Goal: Task Accomplishment & Management: Use online tool/utility

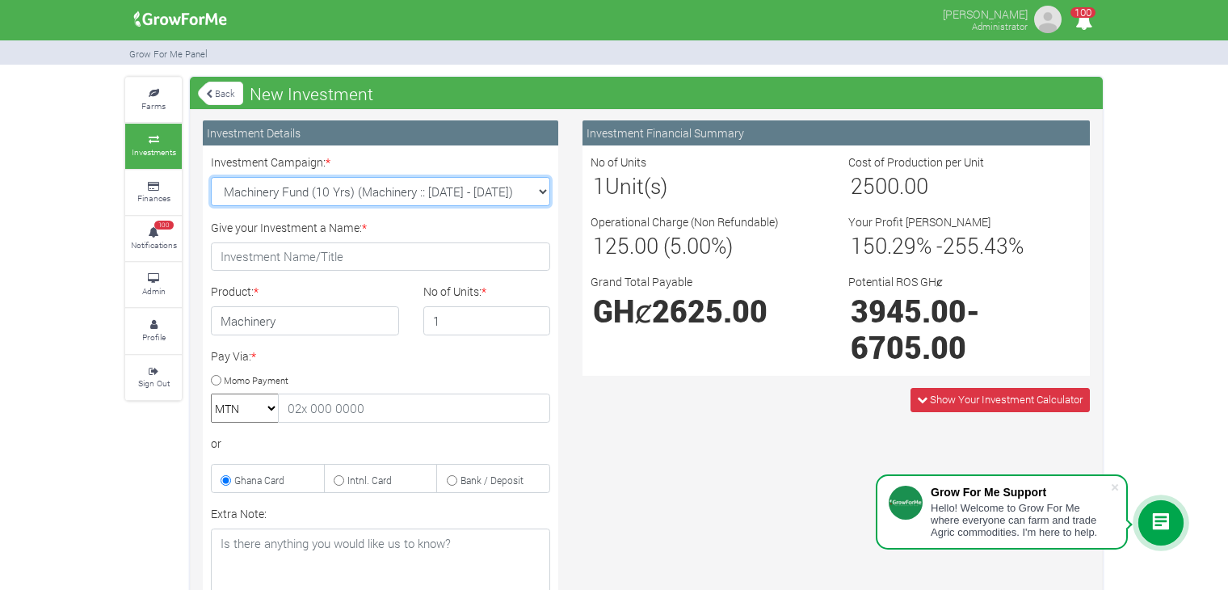
click at [545, 198] on select "Machinery Fund (10 Yrs) (Machinery :: 01st Jun 2025 - 01st Jun 2035) Maize Trad…" at bounding box center [380, 191] width 339 height 29
select select "47"
click at [211, 177] on select "Machinery Fund (10 Yrs) (Machinery :: 01st Jun 2025 - 01st Jun 2035) Maize Trad…" at bounding box center [380, 191] width 339 height 29
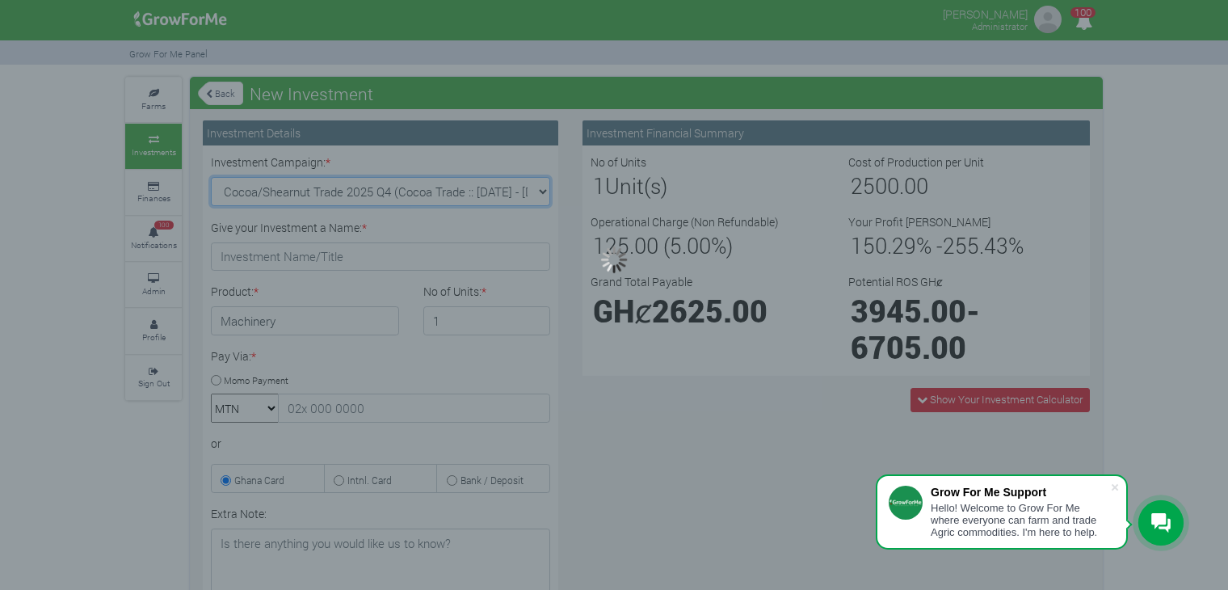
type input "1"
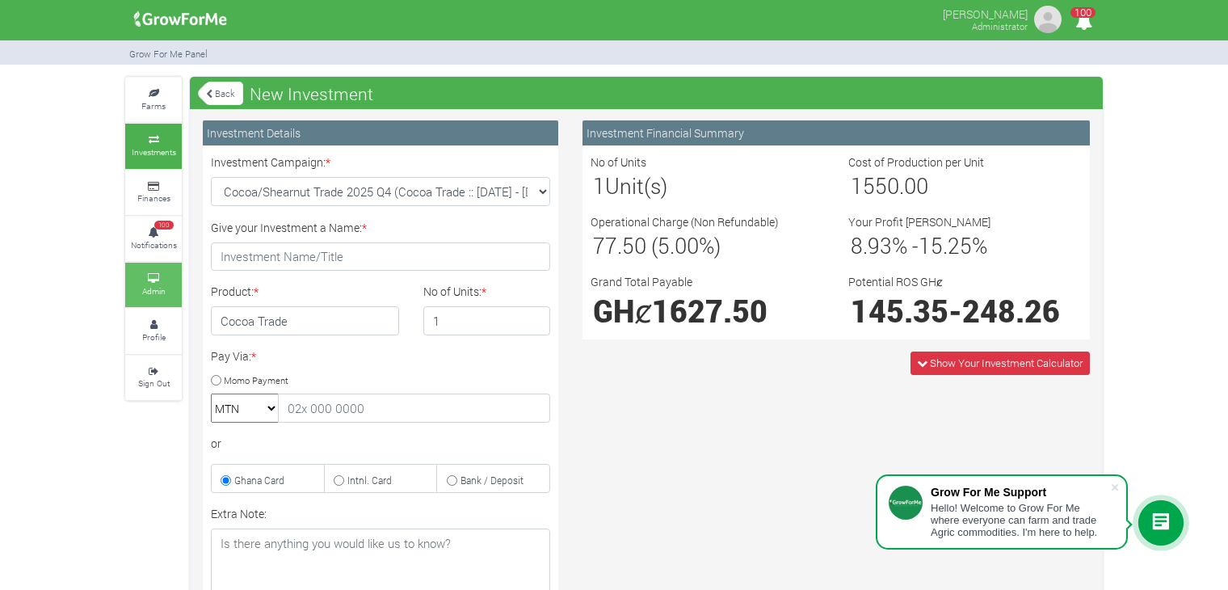
click at [139, 284] on link "Admin" at bounding box center [153, 285] width 57 height 44
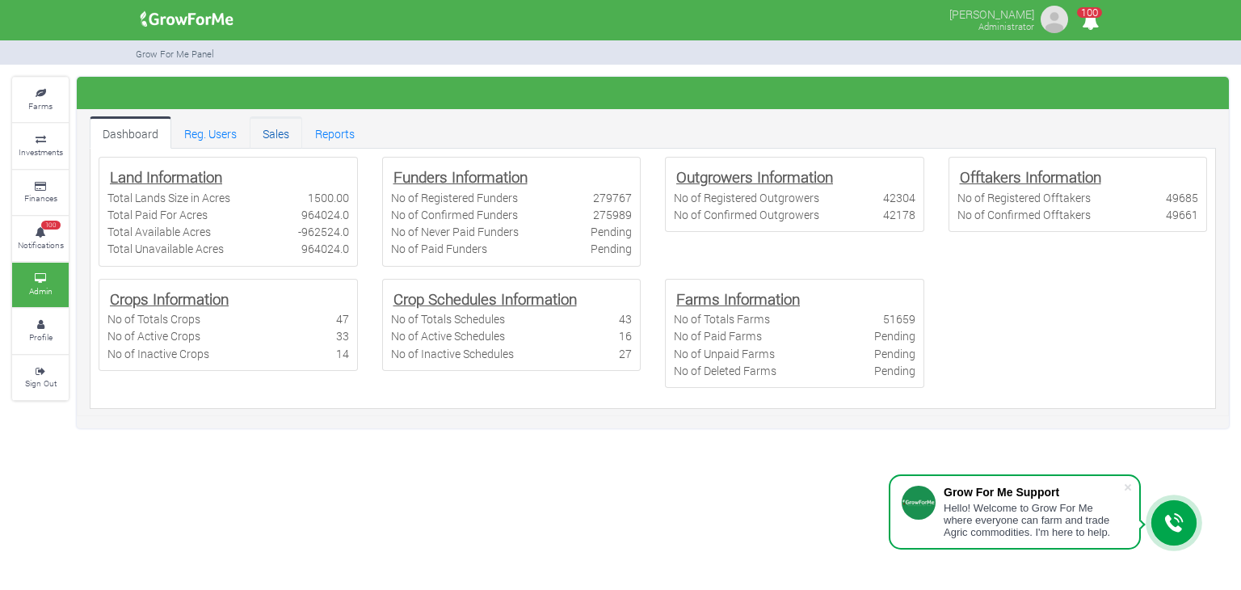
click at [277, 128] on link "Sales" at bounding box center [276, 132] width 53 height 32
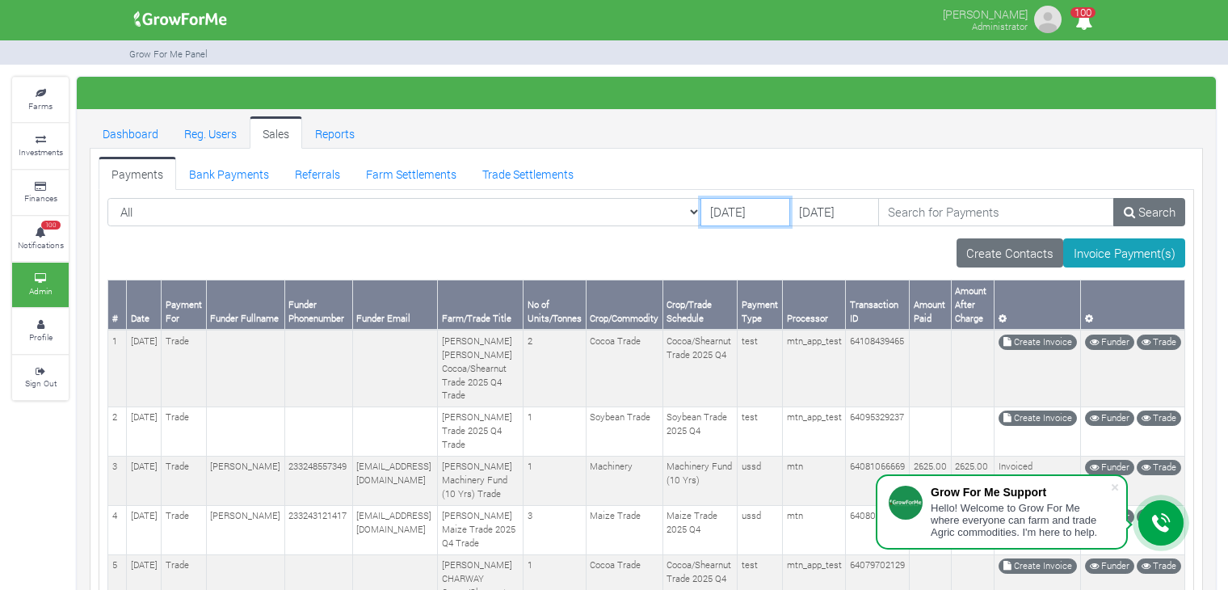
click at [704, 212] on input "[DATE]" at bounding box center [746, 212] width 90 height 29
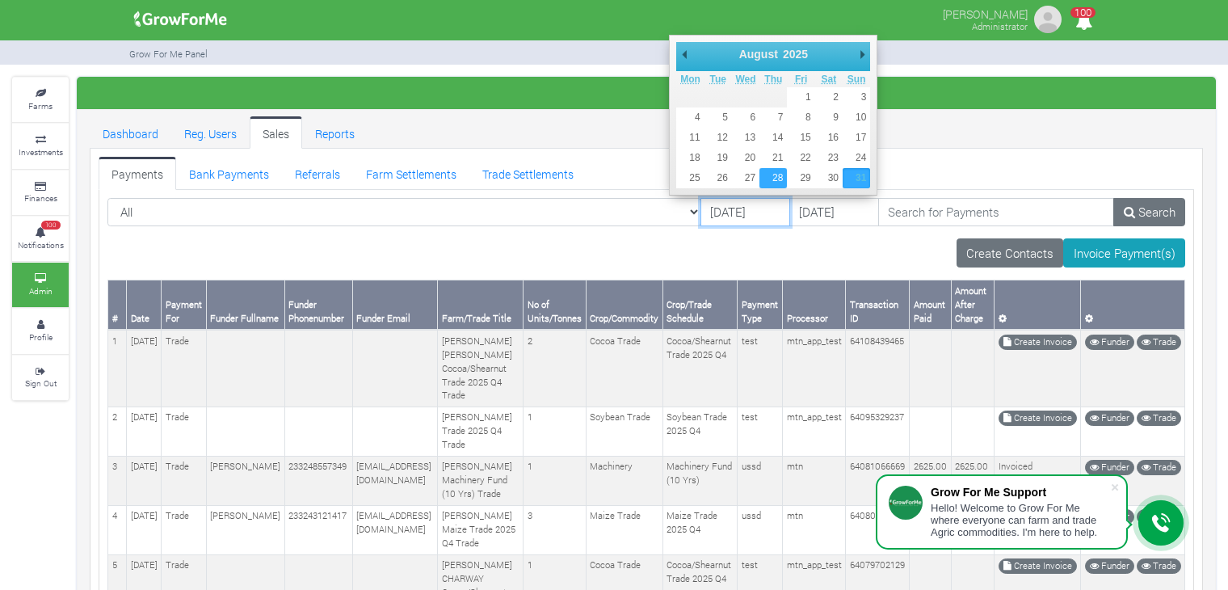
type input "[DATE]"
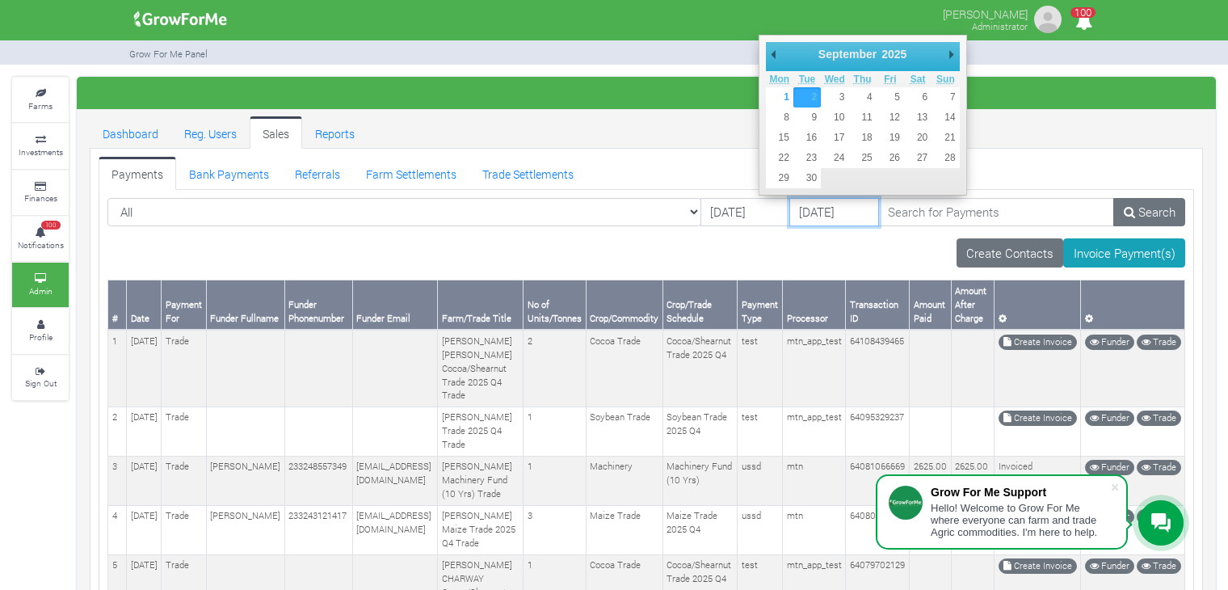
click at [789, 209] on input "[DATE]" at bounding box center [834, 212] width 90 height 29
type input "[DATE]"
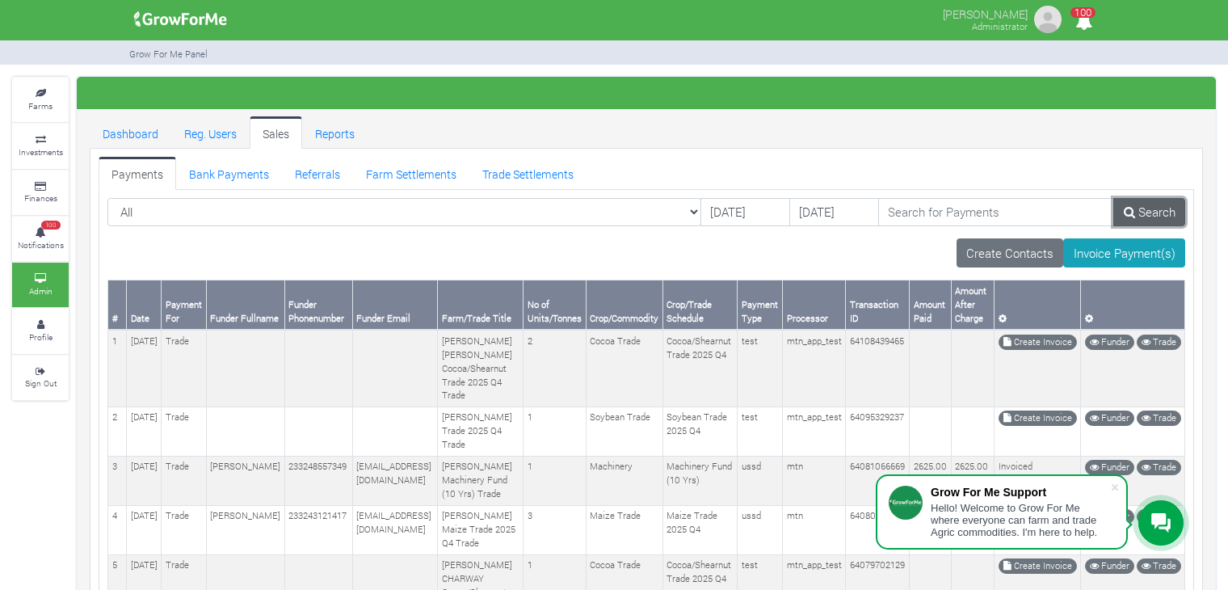
click at [1164, 212] on link "Search" at bounding box center [1149, 212] width 72 height 29
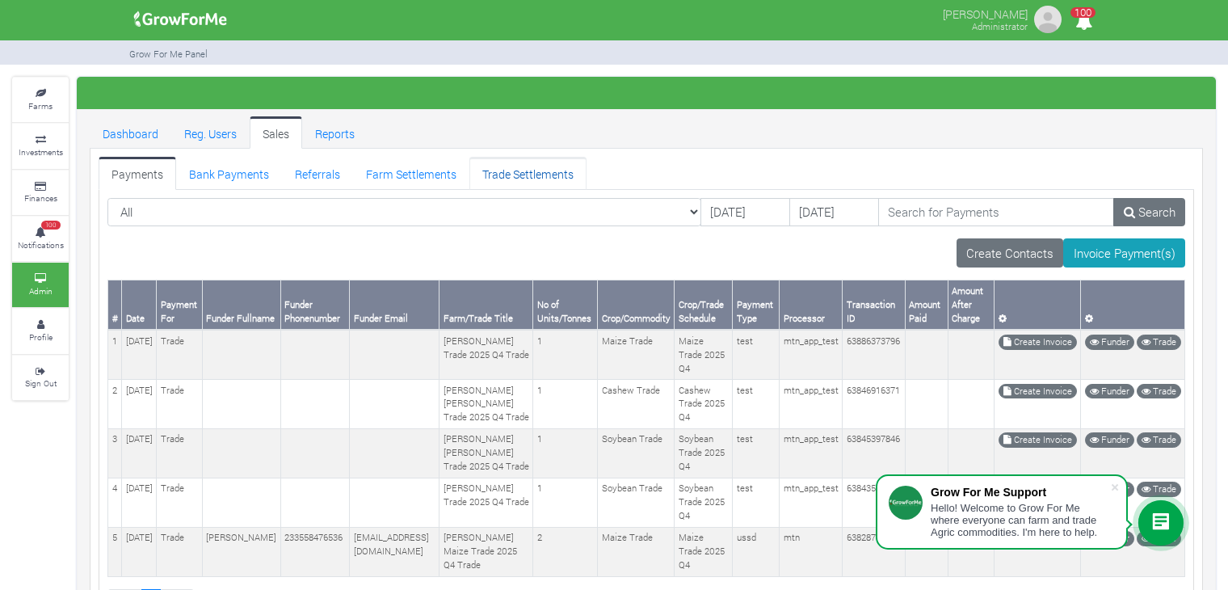
click at [523, 175] on link "Trade Settlements" at bounding box center [527, 173] width 117 height 32
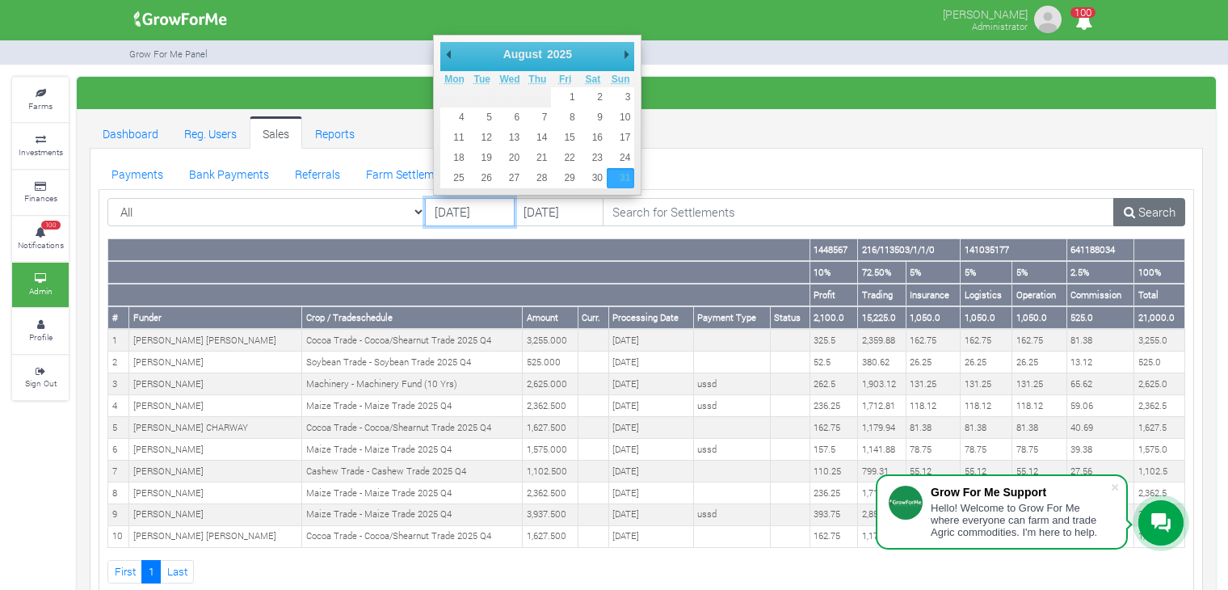
click at [475, 209] on input "31/08/2025" at bounding box center [470, 212] width 90 height 29
type input "28/08/2025"
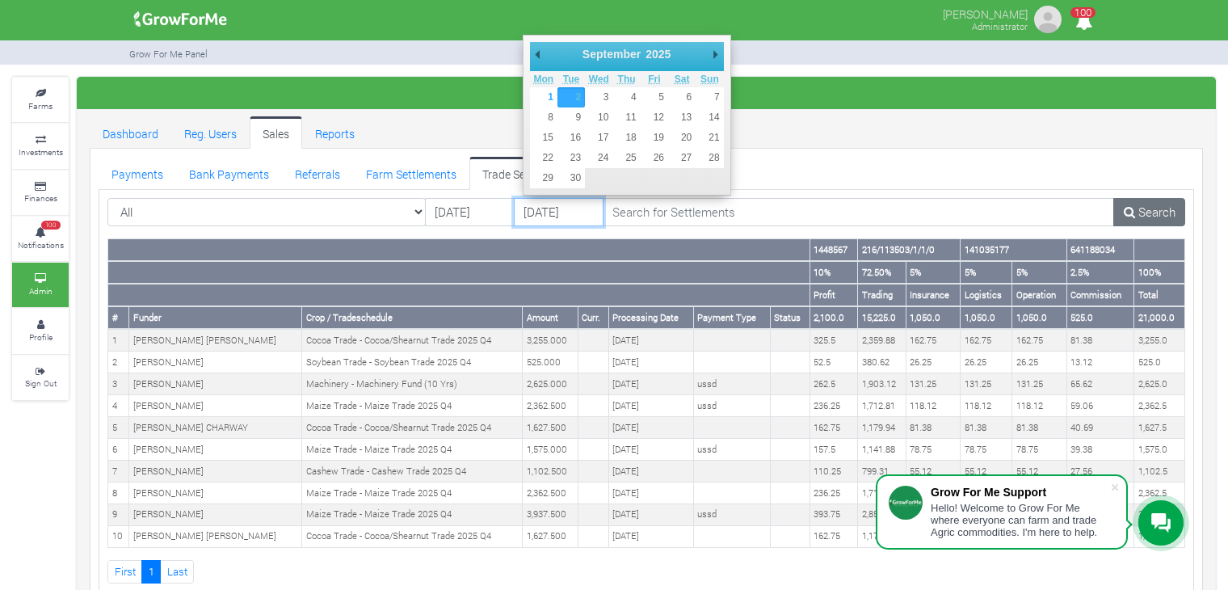
click at [543, 212] on input "02/09/2025" at bounding box center [559, 212] width 90 height 29
type input "29/08/2025"
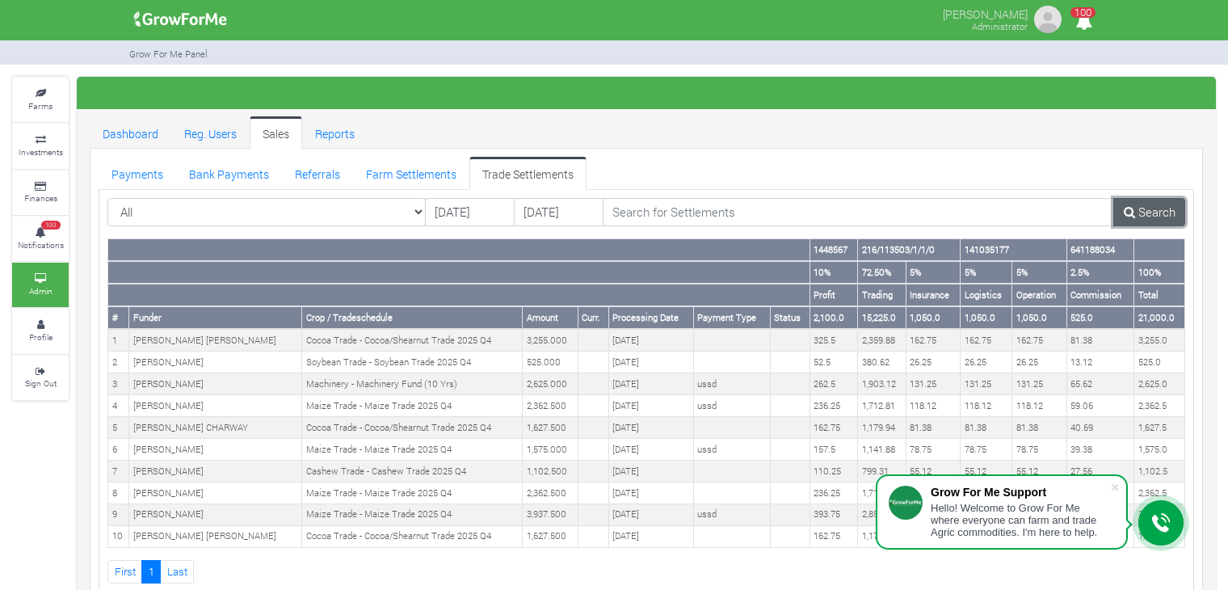
click at [1163, 198] on link "Search" at bounding box center [1149, 212] width 72 height 29
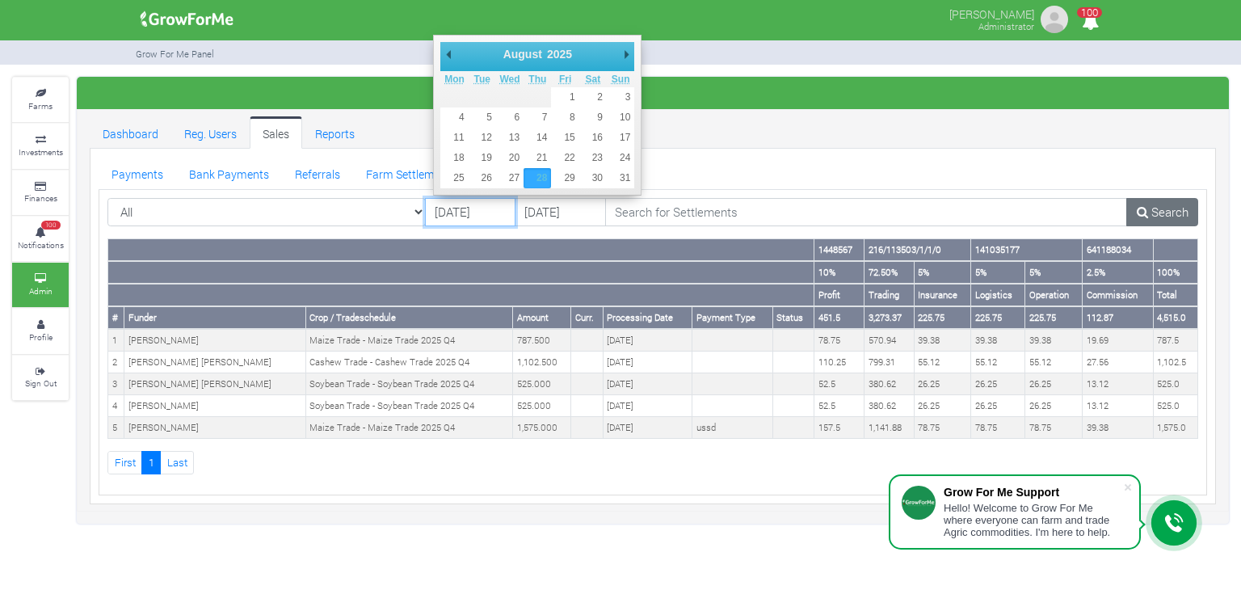
click at [485, 218] on input "[DATE]" at bounding box center [470, 212] width 91 height 29
type input "[DATE]"
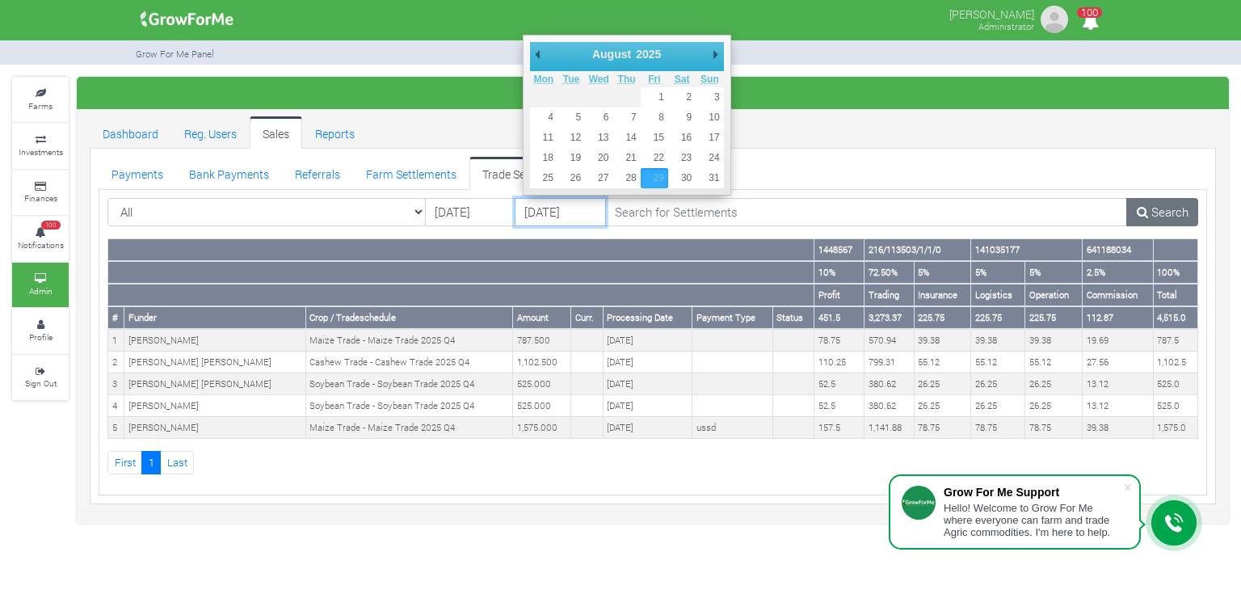
click at [566, 211] on input "[DATE]" at bounding box center [560, 212] width 91 height 29
type input "30/08/2025"
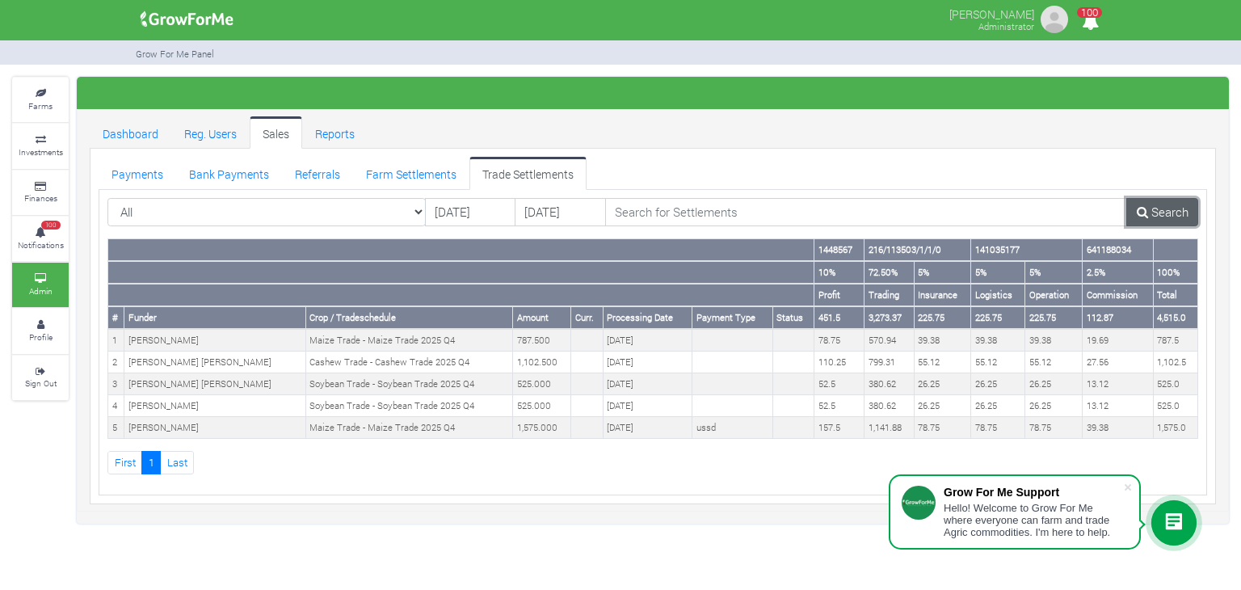
click at [1162, 212] on link "Search" at bounding box center [1162, 212] width 72 height 29
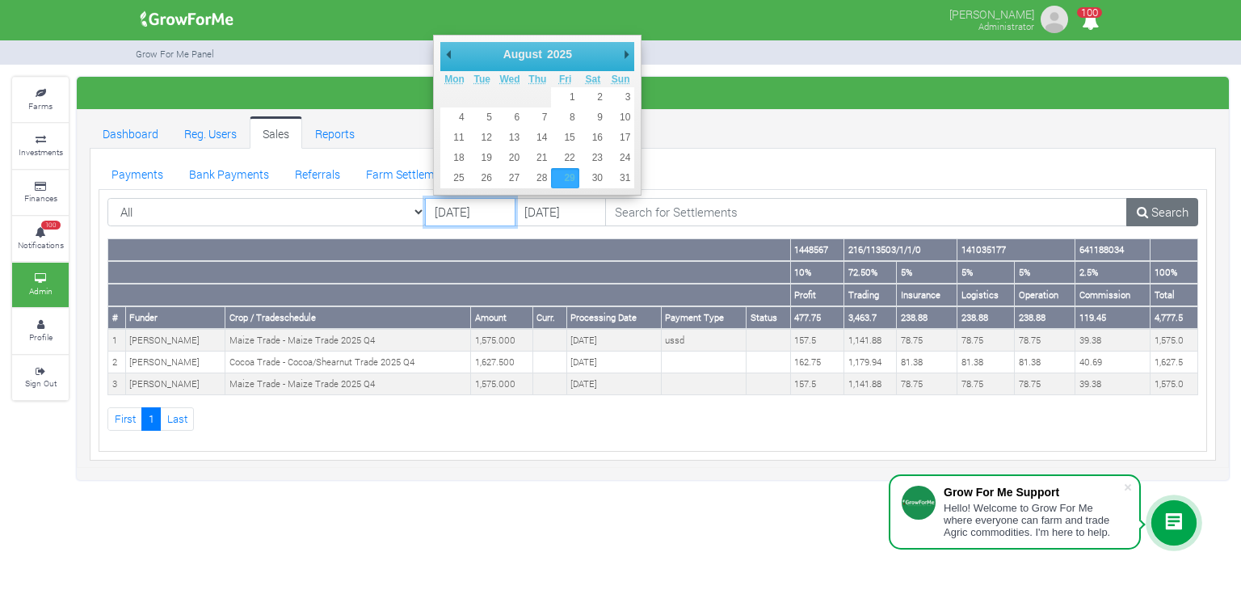
click at [496, 211] on input "[DATE]" at bounding box center [470, 212] width 91 height 29
type input "30/08/2025"
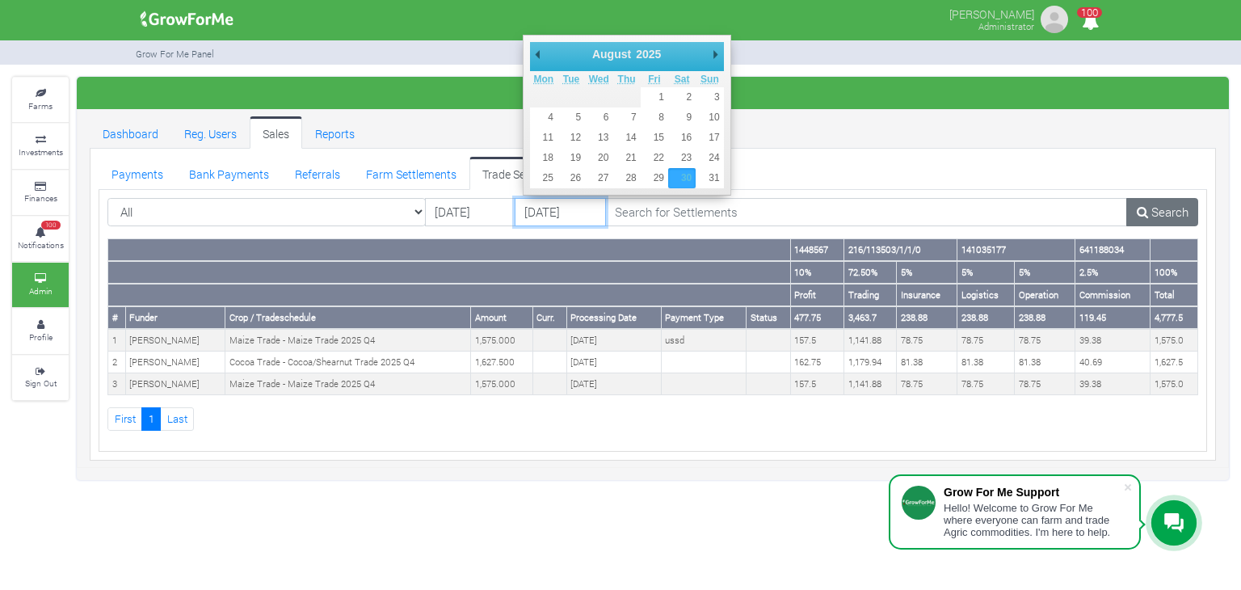
click at [579, 213] on input "30/08/2025" at bounding box center [560, 212] width 91 height 29
type input "[DATE]"
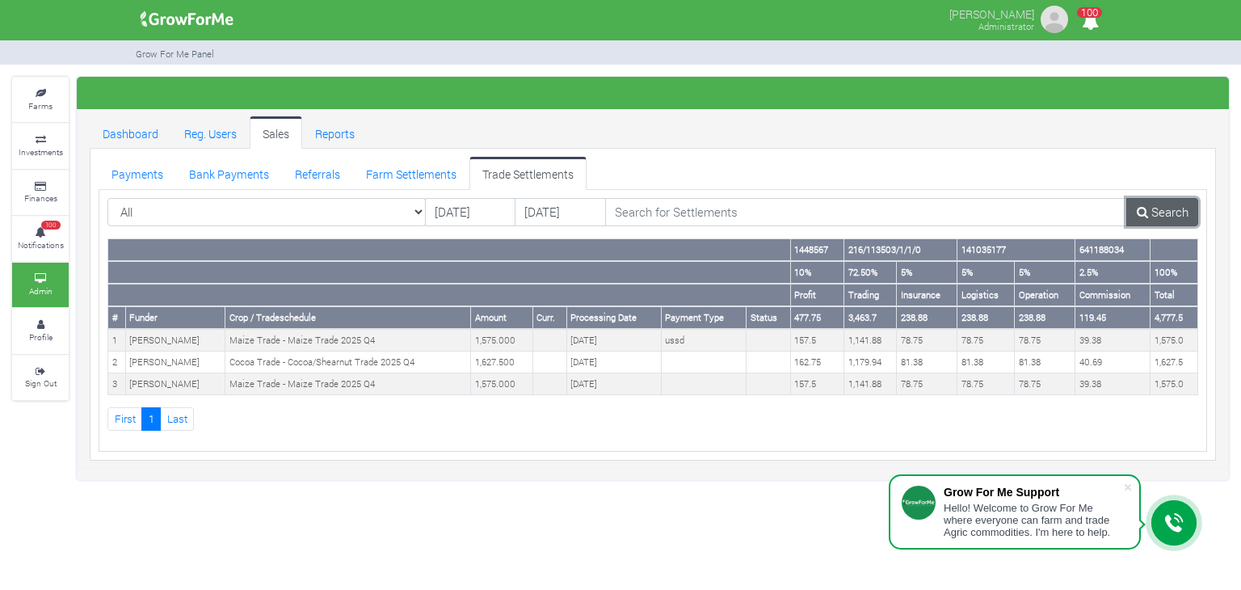
click at [1182, 217] on link "Search" at bounding box center [1162, 212] width 72 height 29
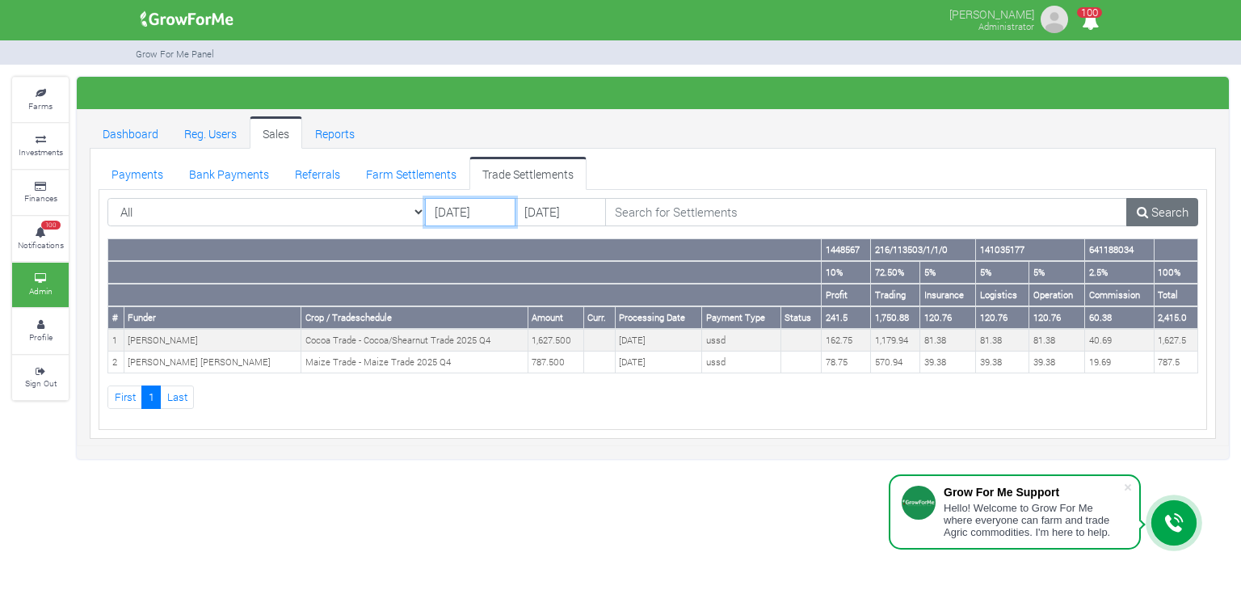
click at [481, 214] on input "[DATE]" at bounding box center [470, 212] width 91 height 29
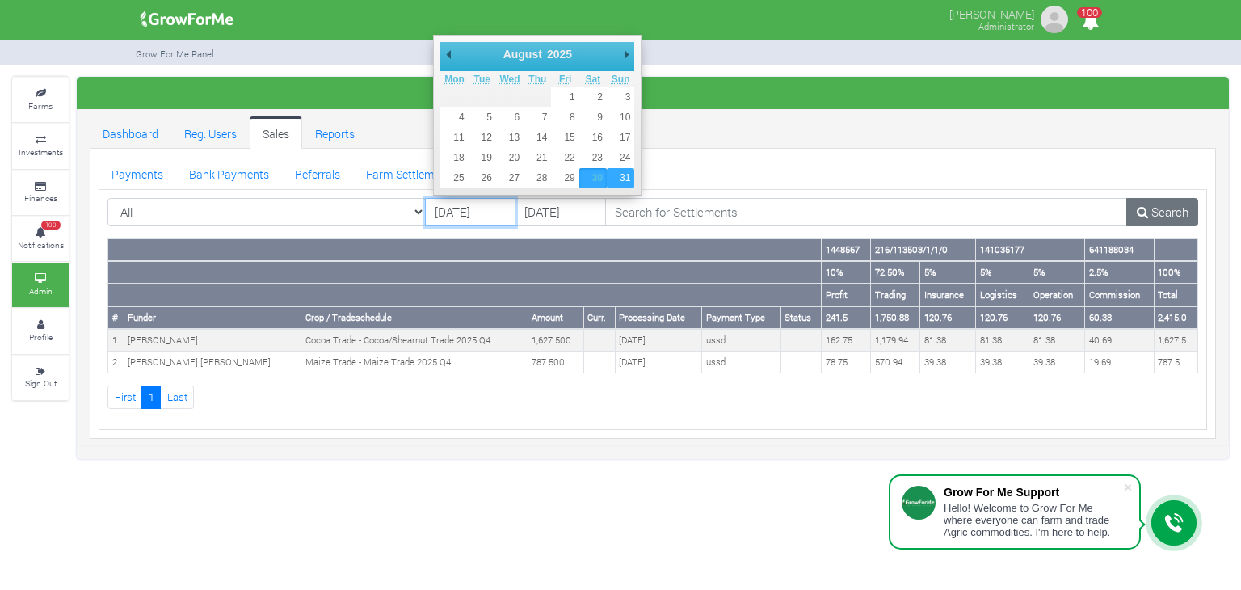
type input "[DATE]"
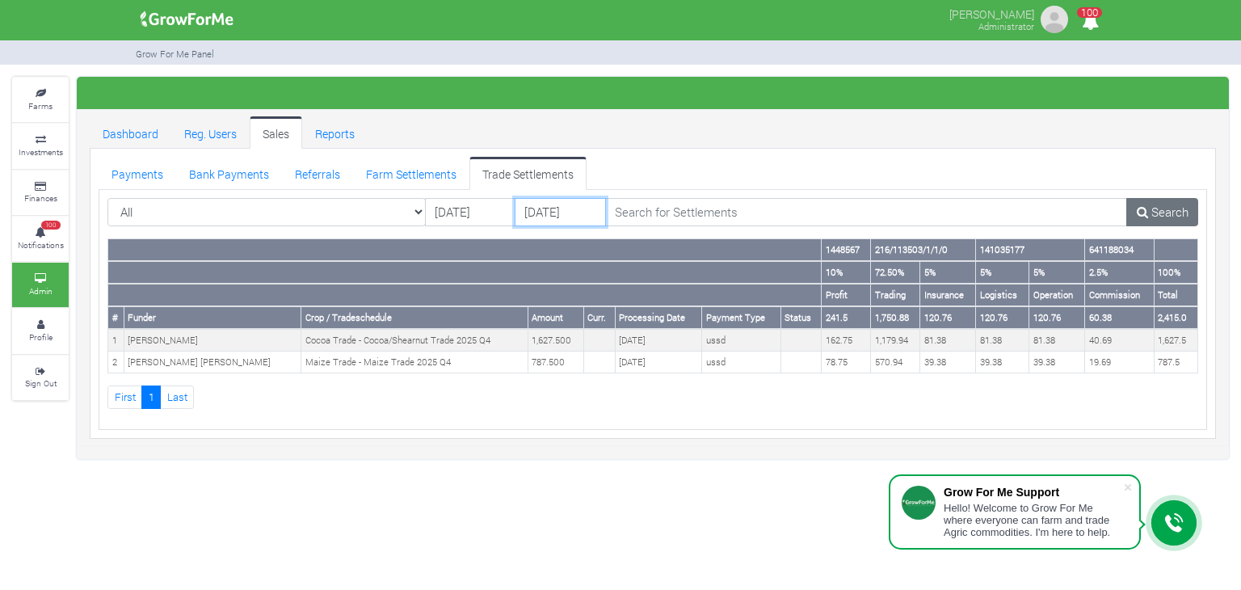
click at [563, 203] on input "[DATE]" at bounding box center [560, 212] width 91 height 29
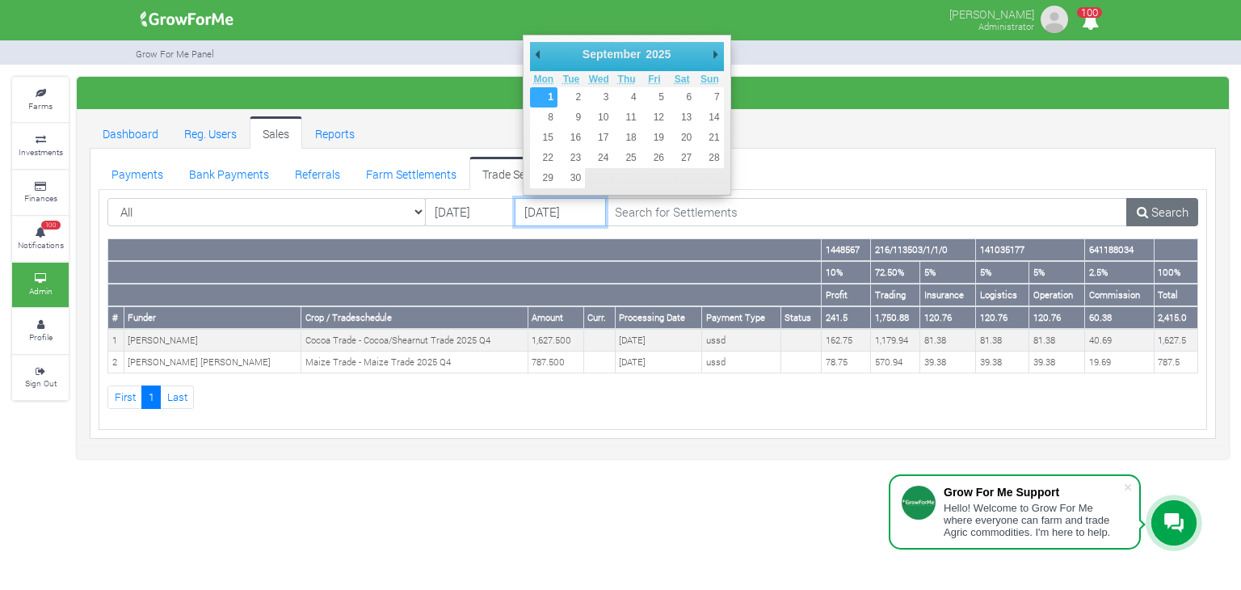
type input "[DATE]"
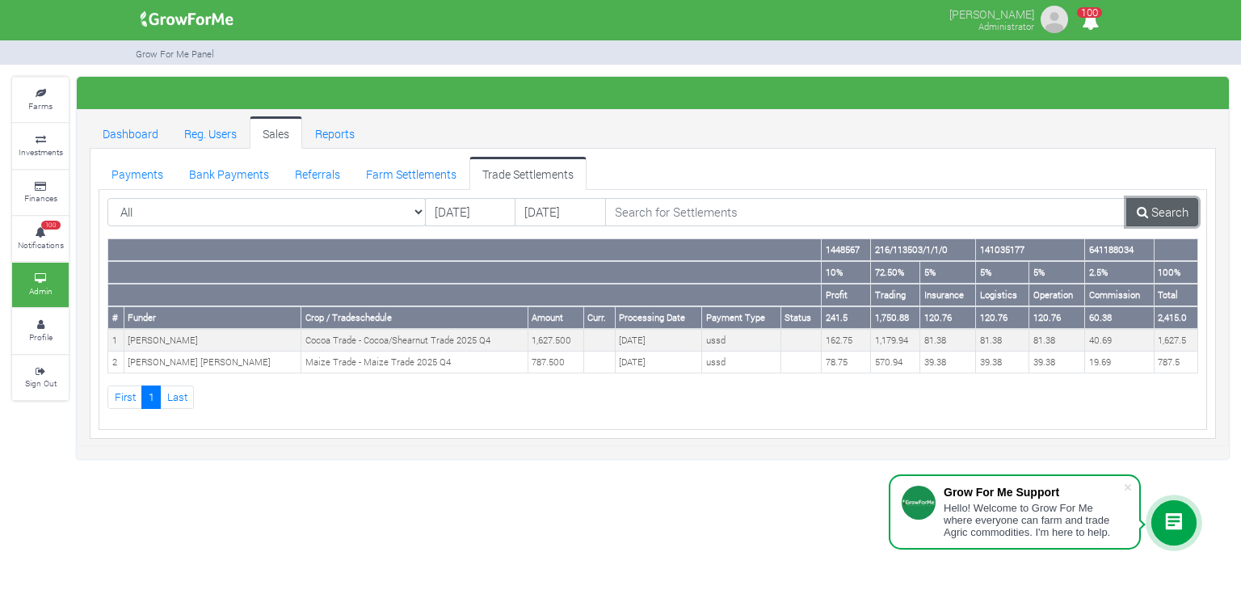
click at [1156, 209] on link "Search" at bounding box center [1162, 212] width 72 height 29
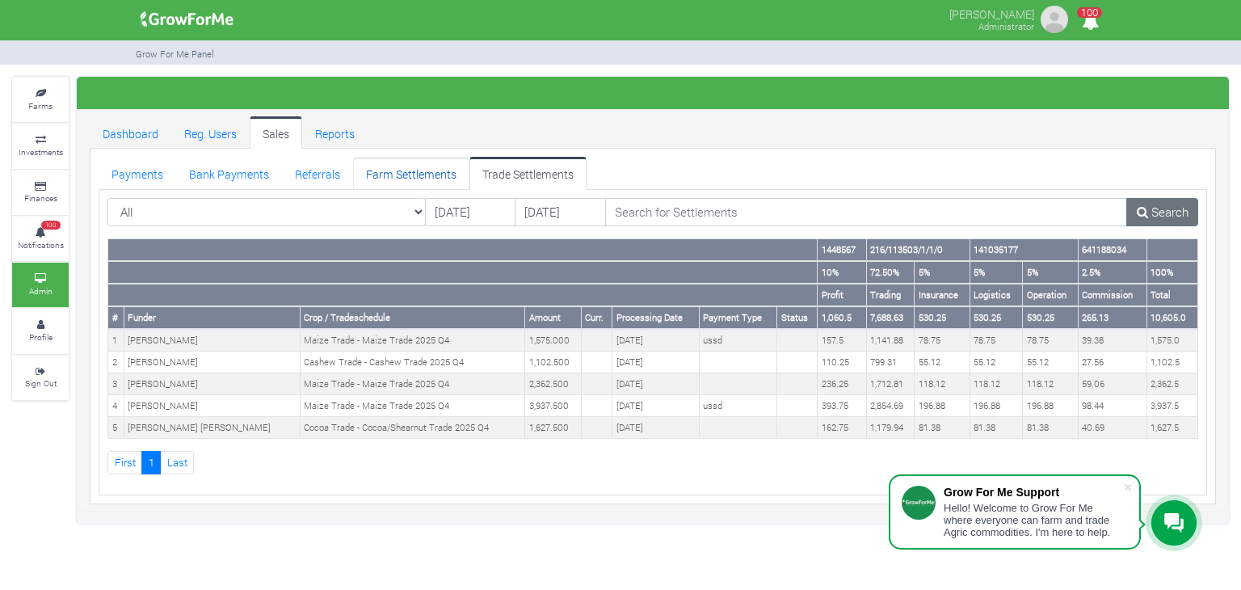
click at [398, 168] on link "Farm Settlements" at bounding box center [411, 173] width 116 height 32
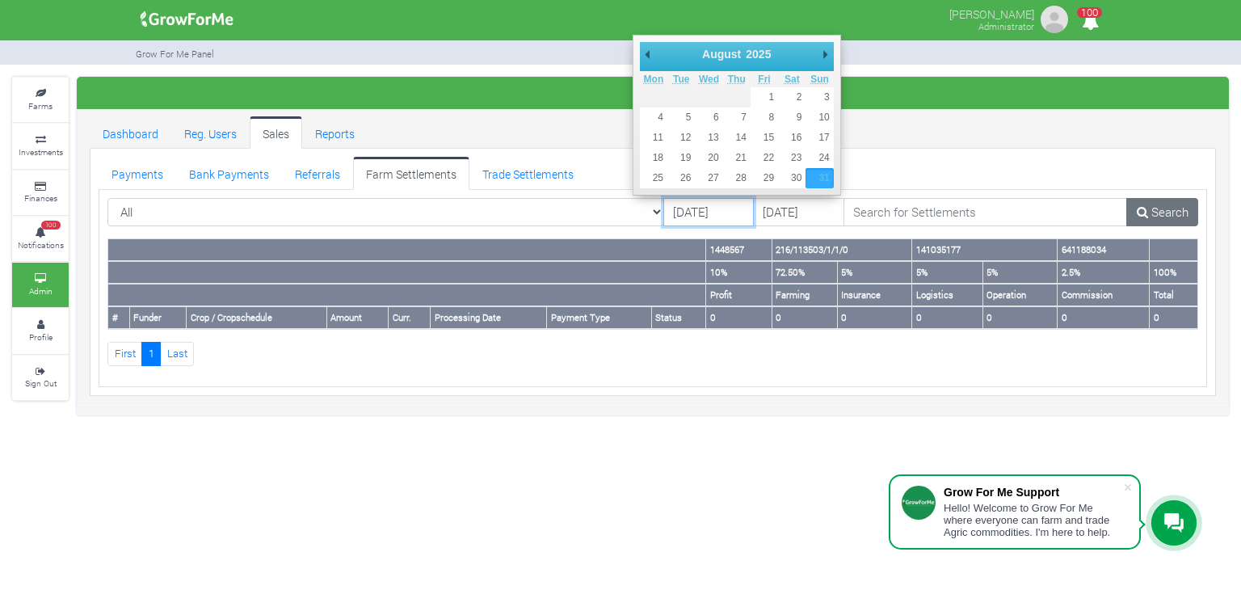
click at [679, 220] on input "[DATE]" at bounding box center [708, 212] width 91 height 29
drag, startPoint x: 764, startPoint y: 86, endPoint x: 767, endPoint y: 95, distance: 8.4
click at [767, 95] on table "Mon Tue Wed Thu Fri Sat Sun 1 2 3 4 5 6 7 8 9 10 11 12 13 14 15 16 17 18 19 20 …" at bounding box center [737, 129] width 194 height 117
type input "[DATE]"
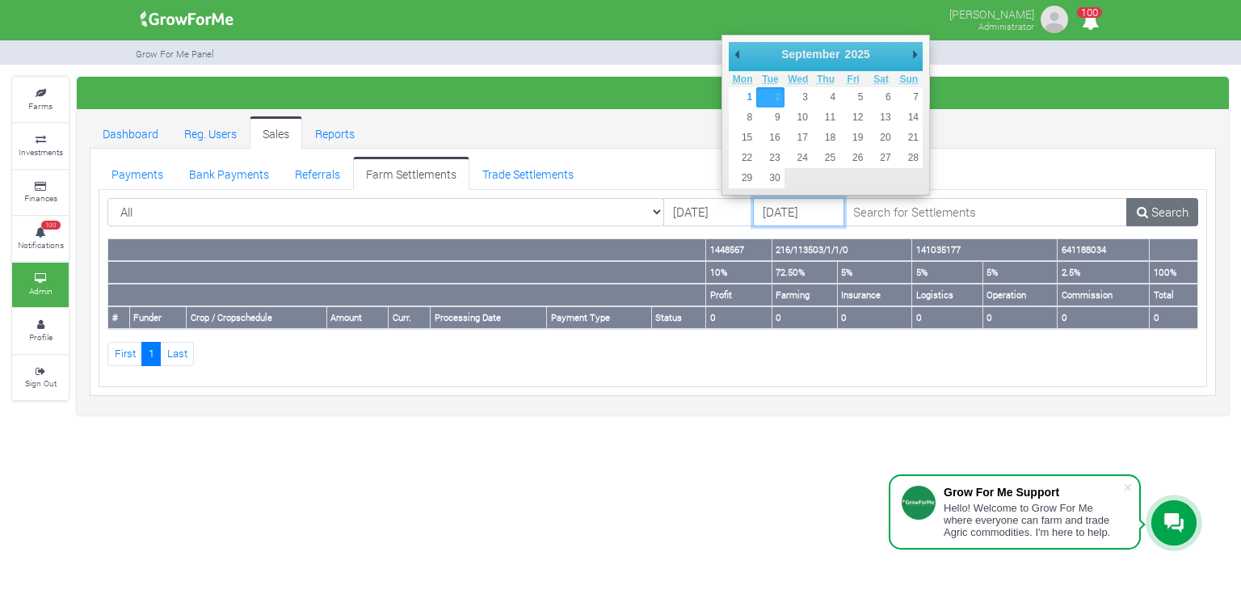
click at [753, 210] on input "02/09/2025" at bounding box center [798, 212] width 91 height 29
type input "01/09/2025"
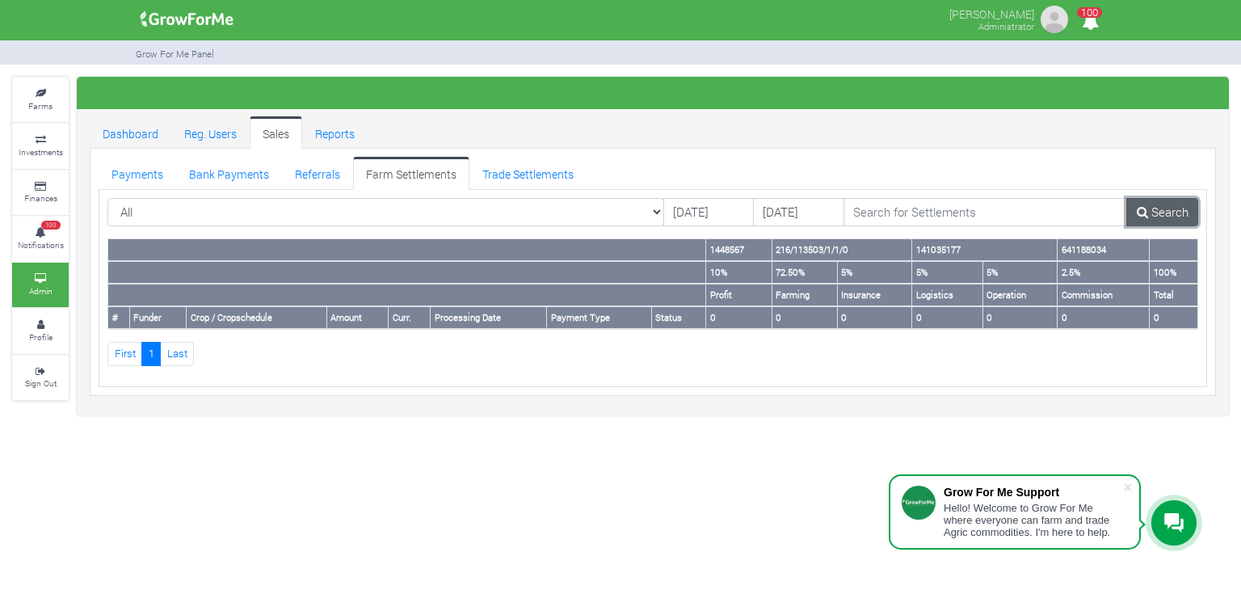
click at [1141, 214] on icon at bounding box center [1142, 212] width 11 height 12
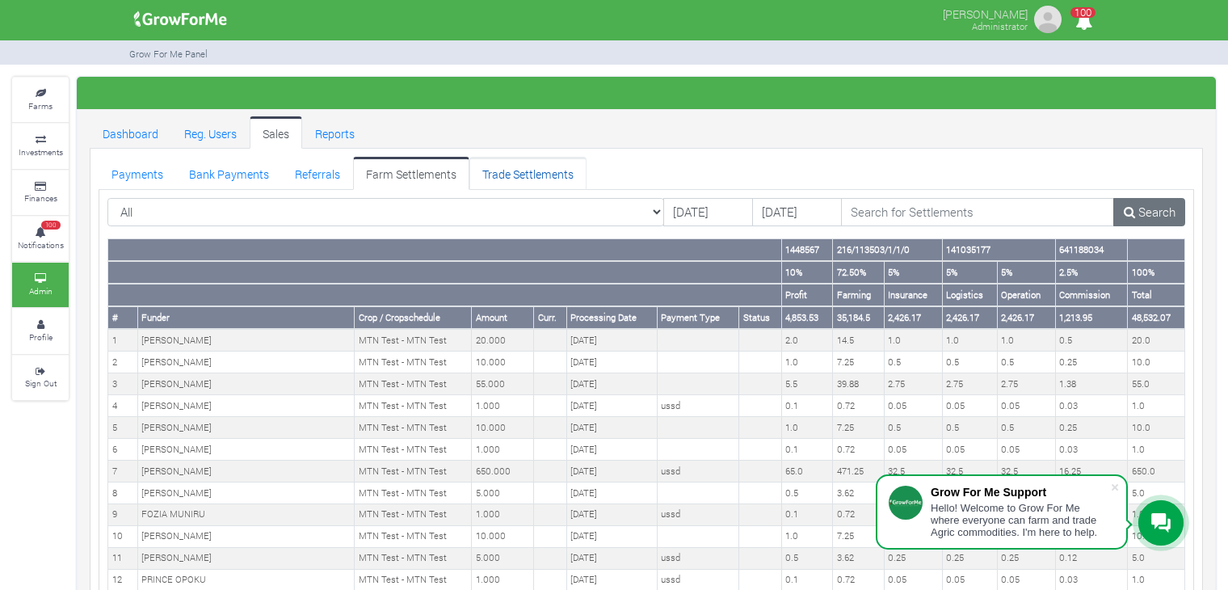
click at [528, 173] on link "Trade Settlements" at bounding box center [527, 173] width 117 height 32
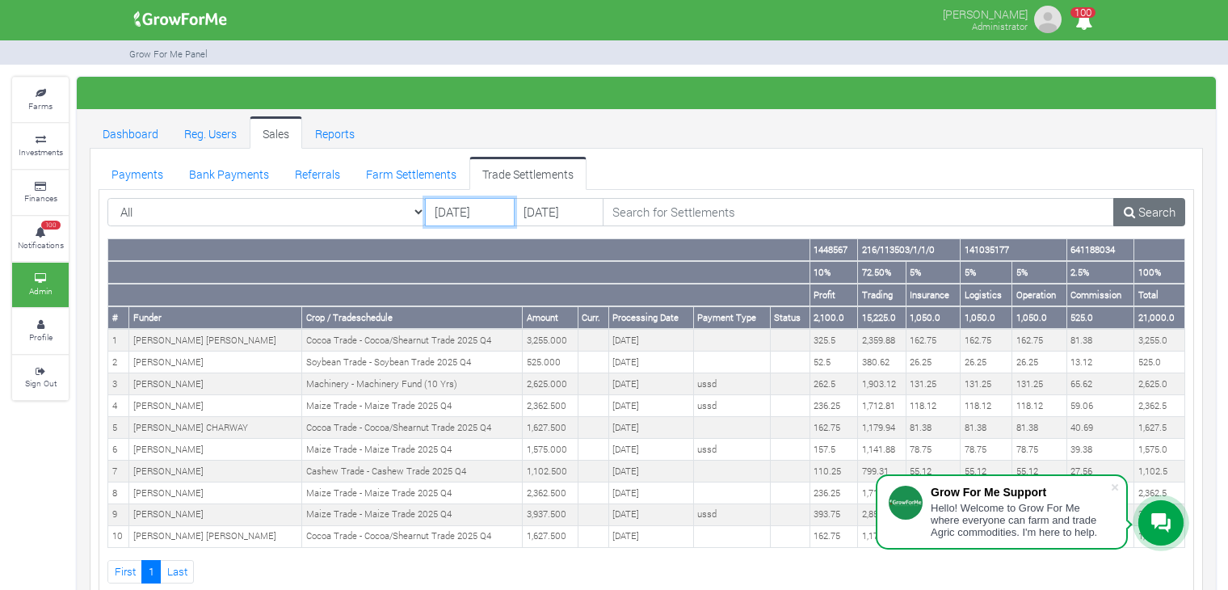
click at [482, 208] on input "[DATE]" at bounding box center [470, 212] width 90 height 29
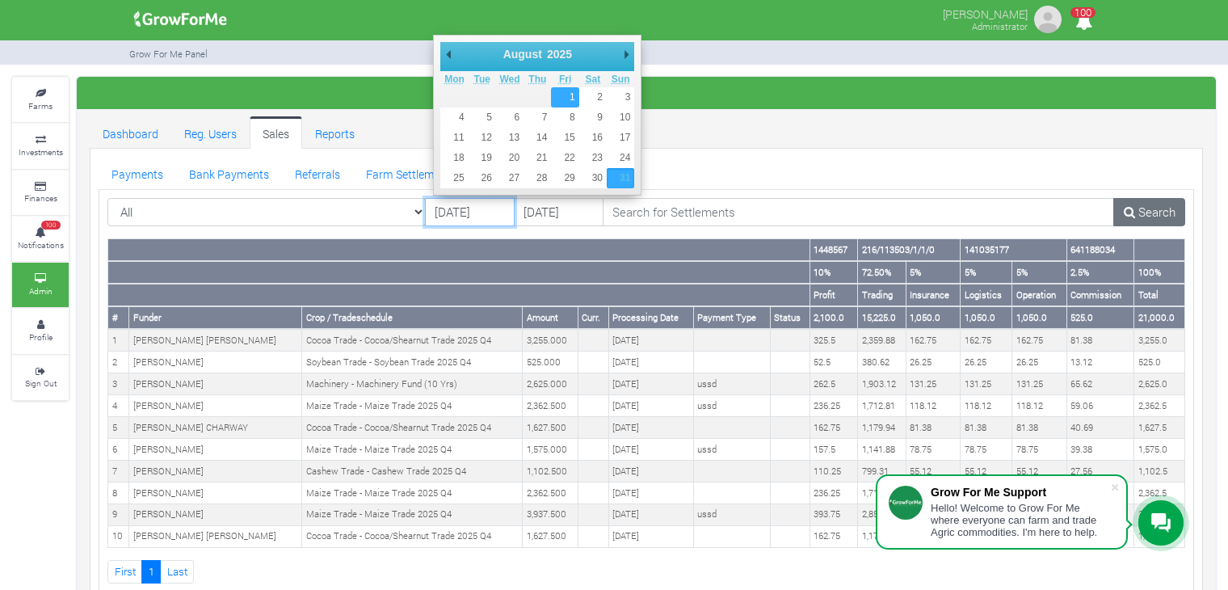
type input "[DATE]"
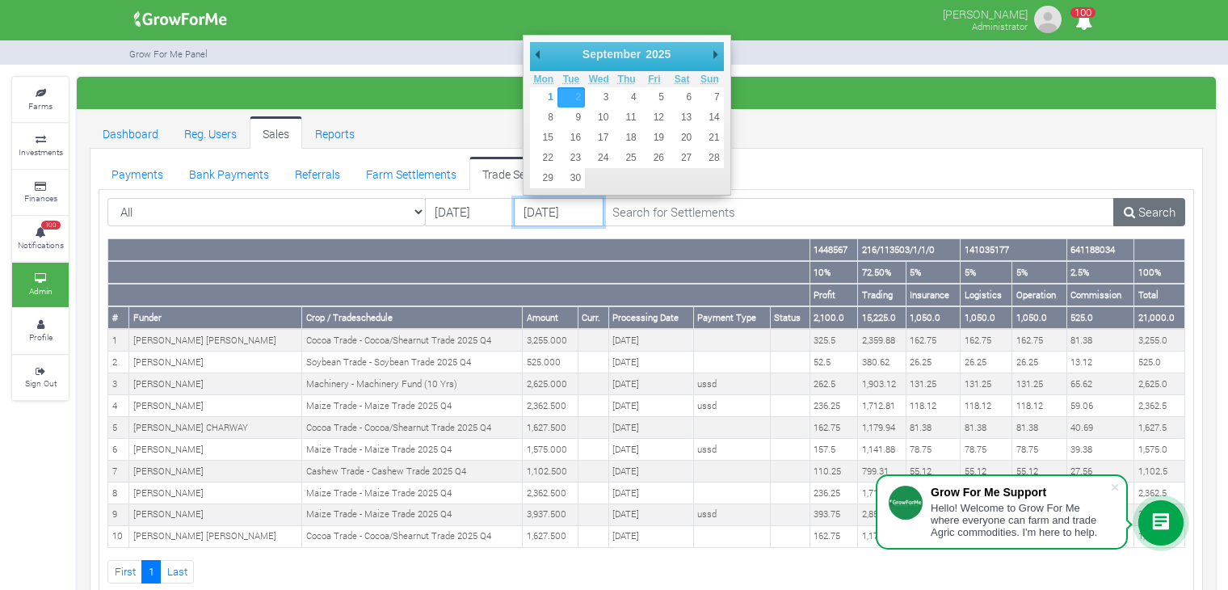
click at [567, 213] on input "[DATE]" at bounding box center [559, 212] width 90 height 29
type input "[DATE]"
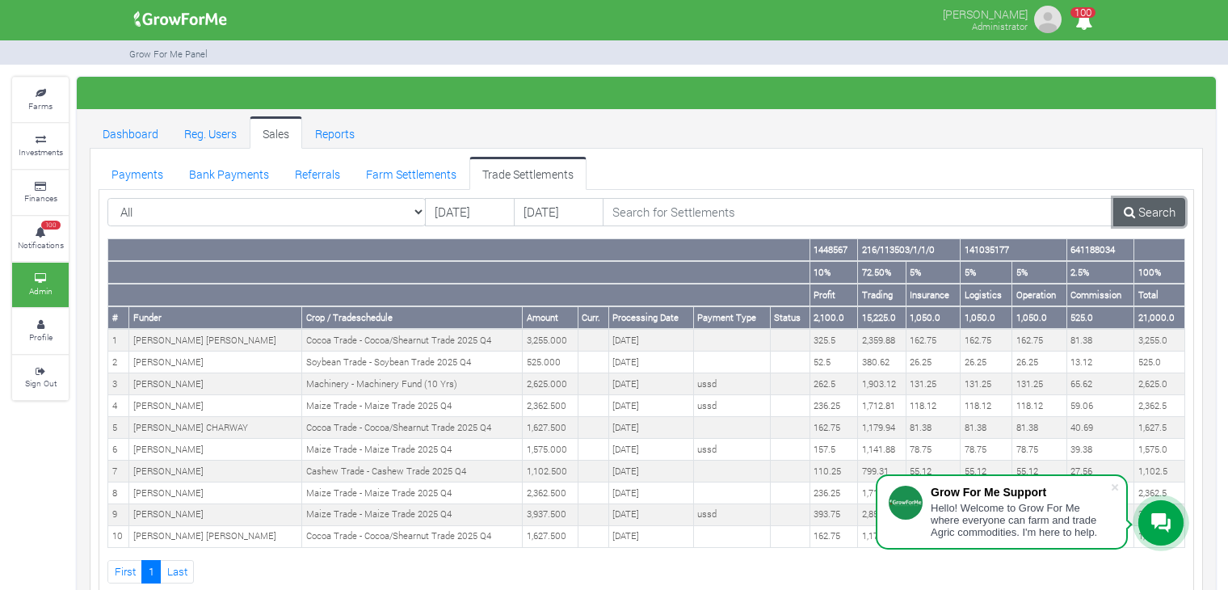
click at [1168, 202] on link "Search" at bounding box center [1149, 212] width 72 height 29
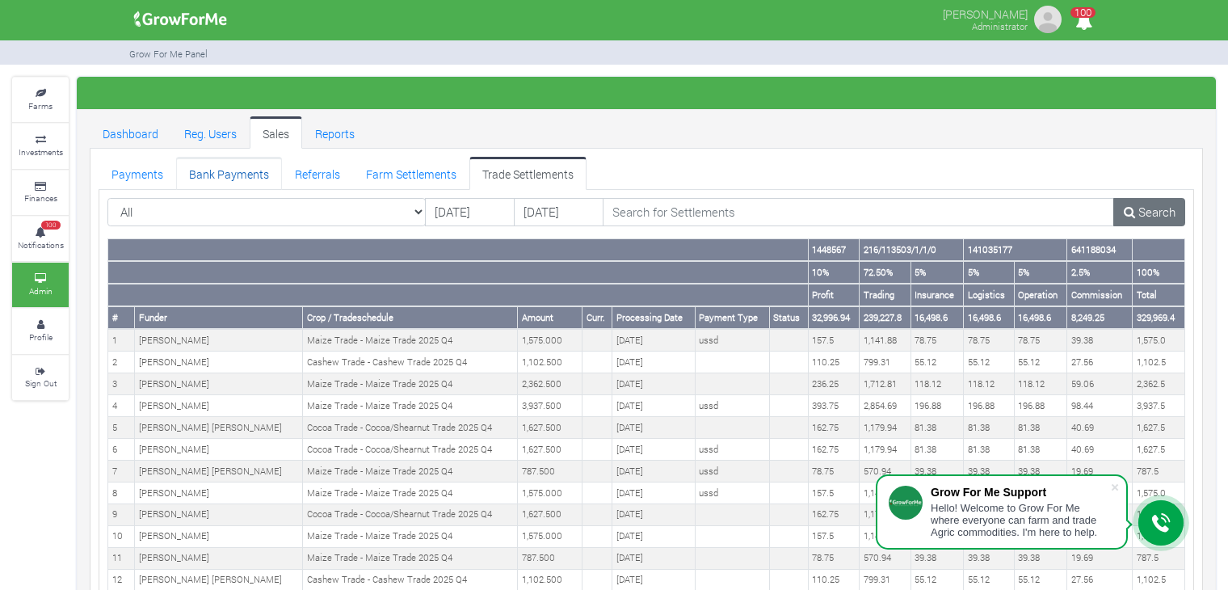
click at [240, 183] on link "Bank Payments" at bounding box center [229, 173] width 106 height 32
